Goal: Transaction & Acquisition: Book appointment/travel/reservation

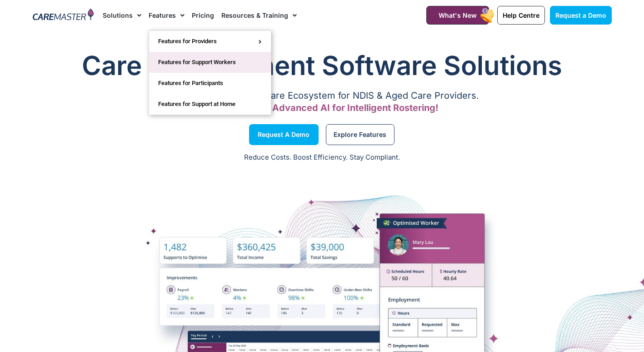
click at [194, 66] on link "Features for Support Workers" at bounding box center [210, 62] width 122 height 21
